Goal: Transaction & Acquisition: Download file/media

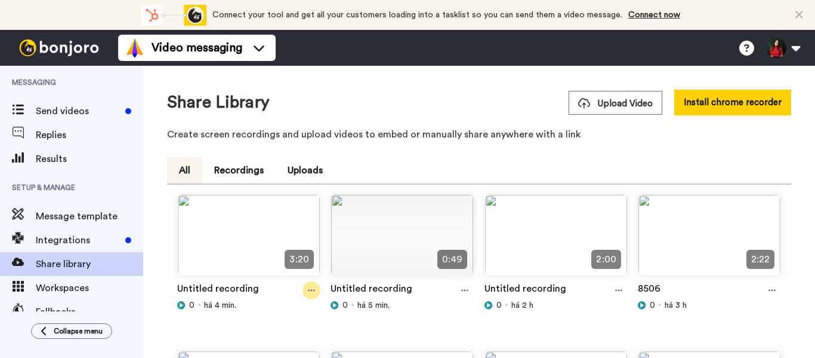
click at [304, 294] on div at bounding box center [312, 290] width 18 height 18
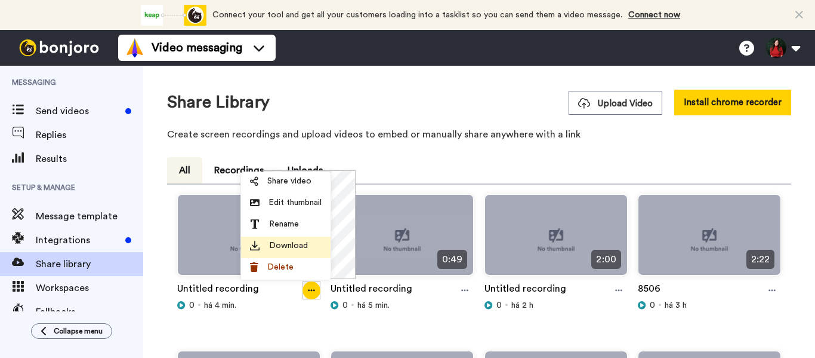
click at [289, 240] on span "Download" at bounding box center [288, 245] width 39 height 12
